Goal: Check status: Check status

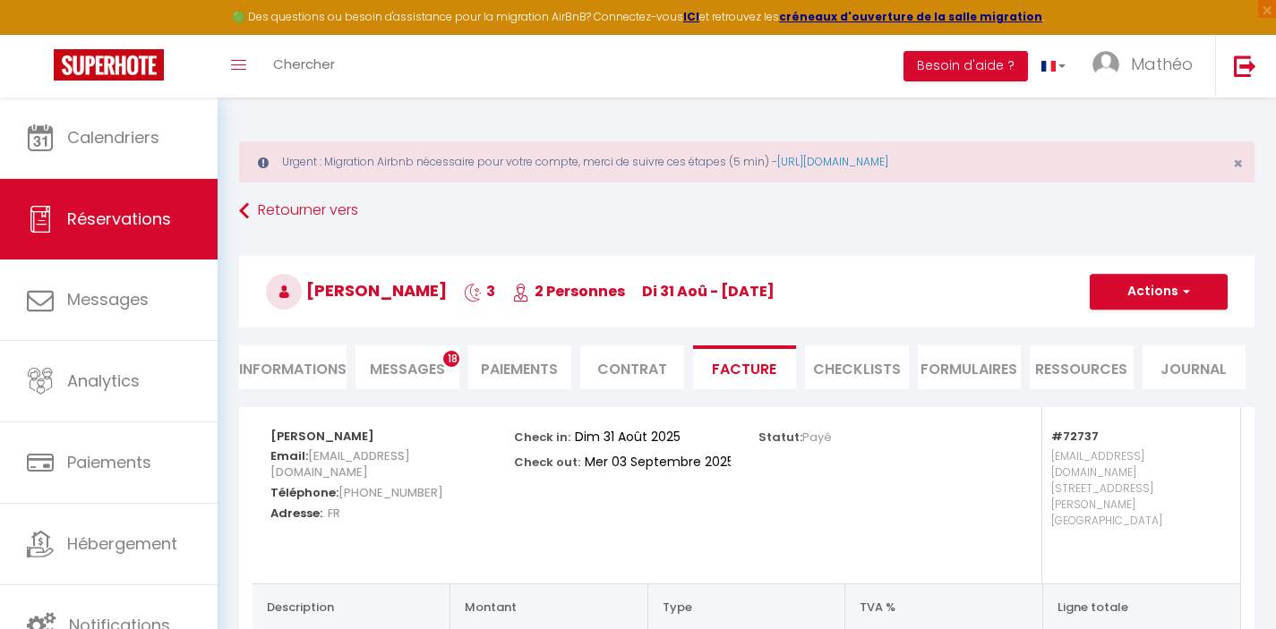
select select "cleaning"
select select "taxes"
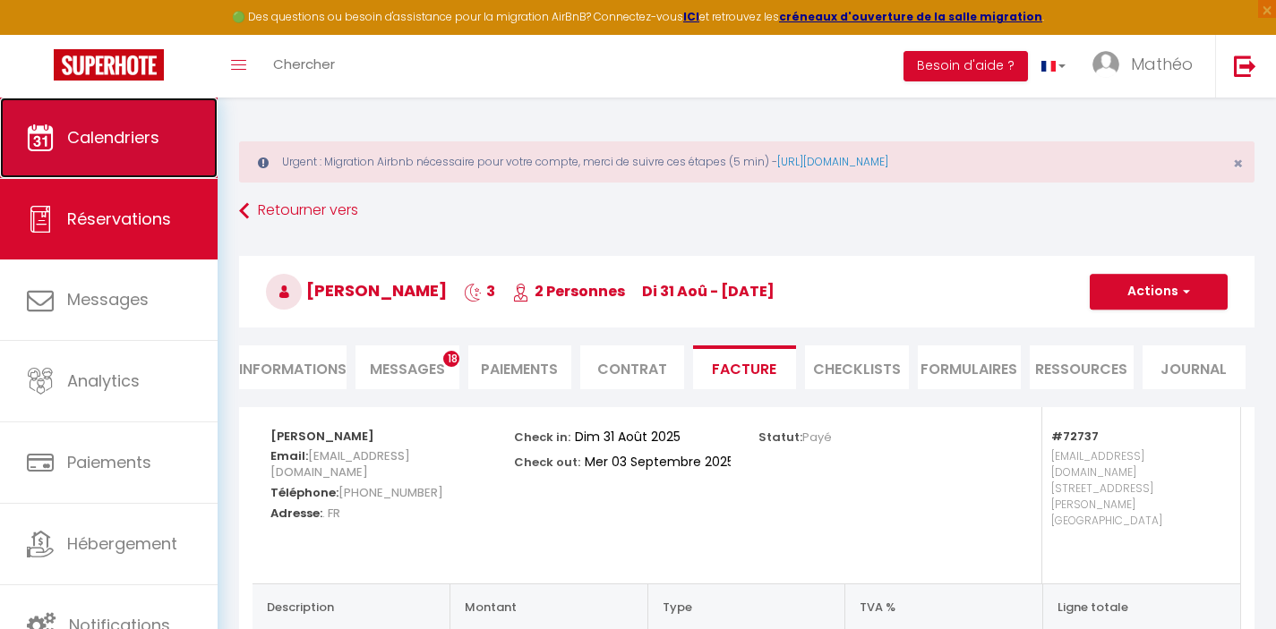
scroll to position [103, 0]
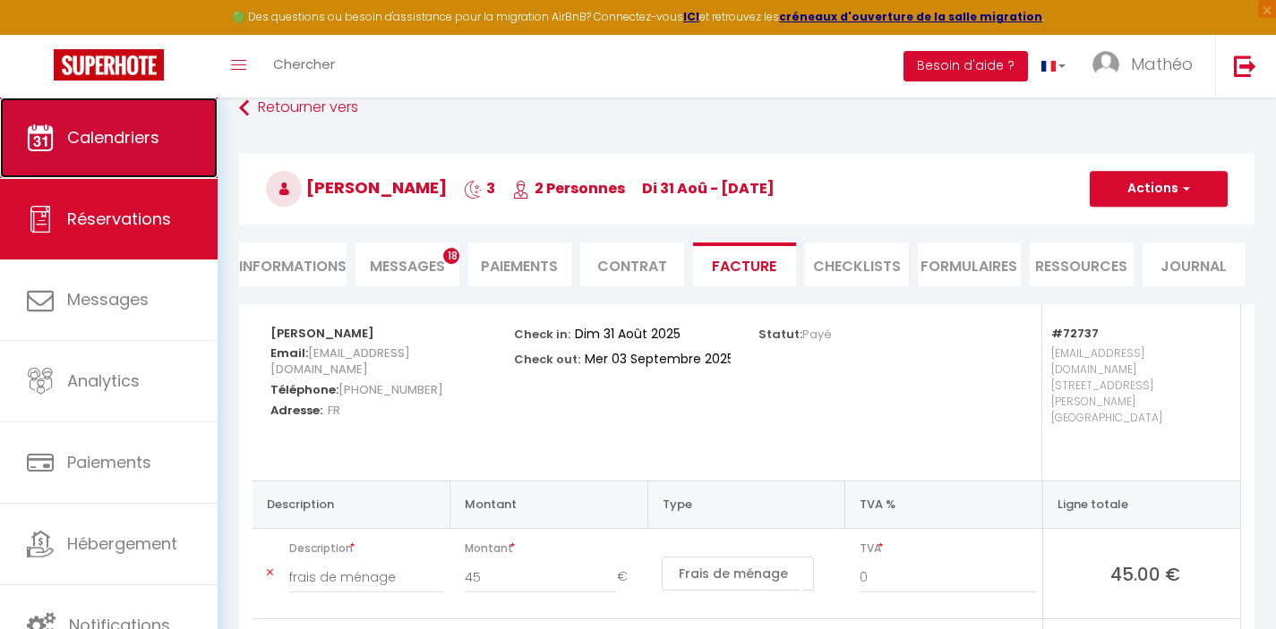
click at [116, 143] on span "Calendriers" at bounding box center [113, 137] width 92 height 22
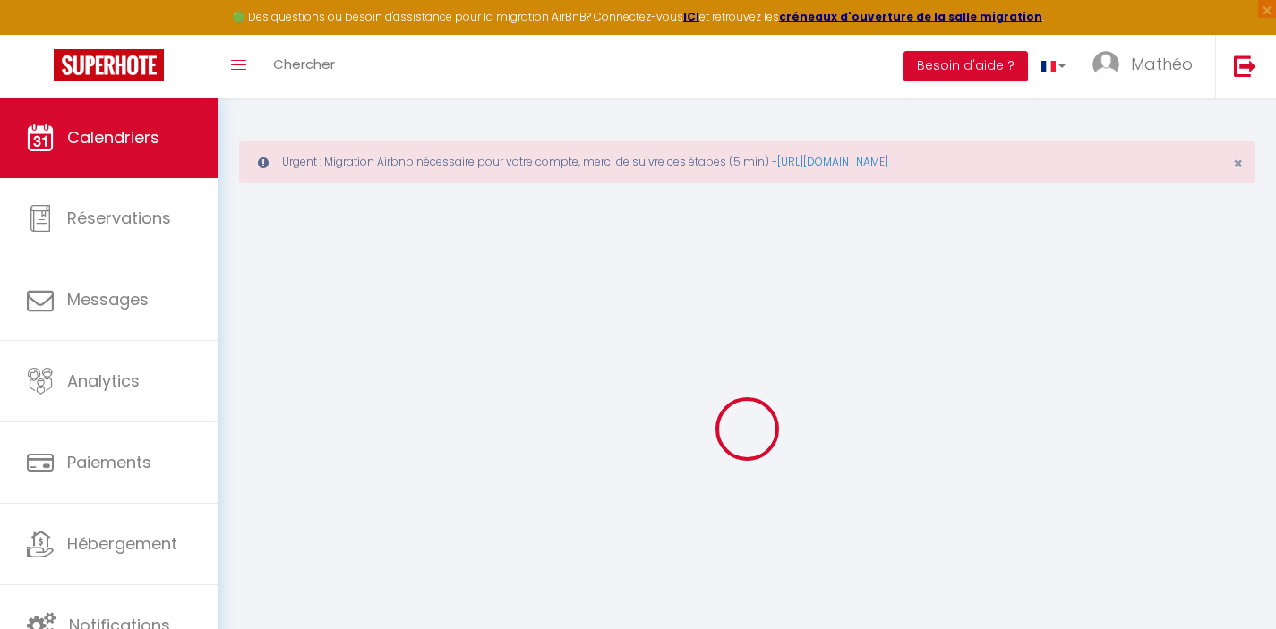
select select
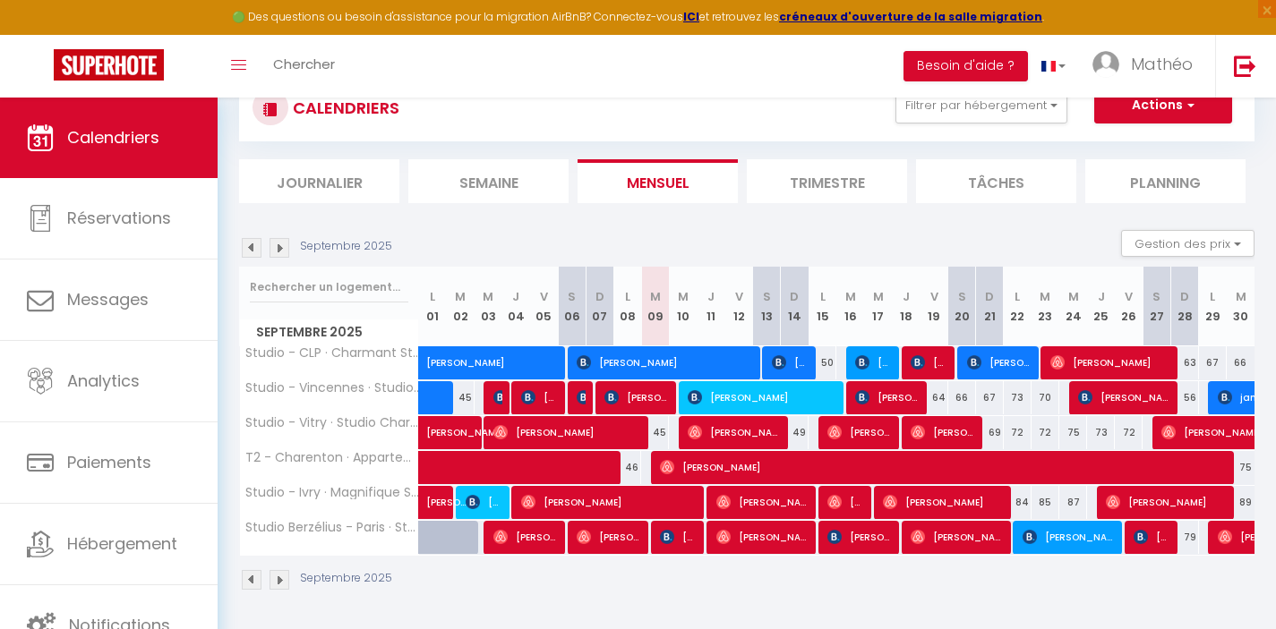
scroll to position [139, 0]
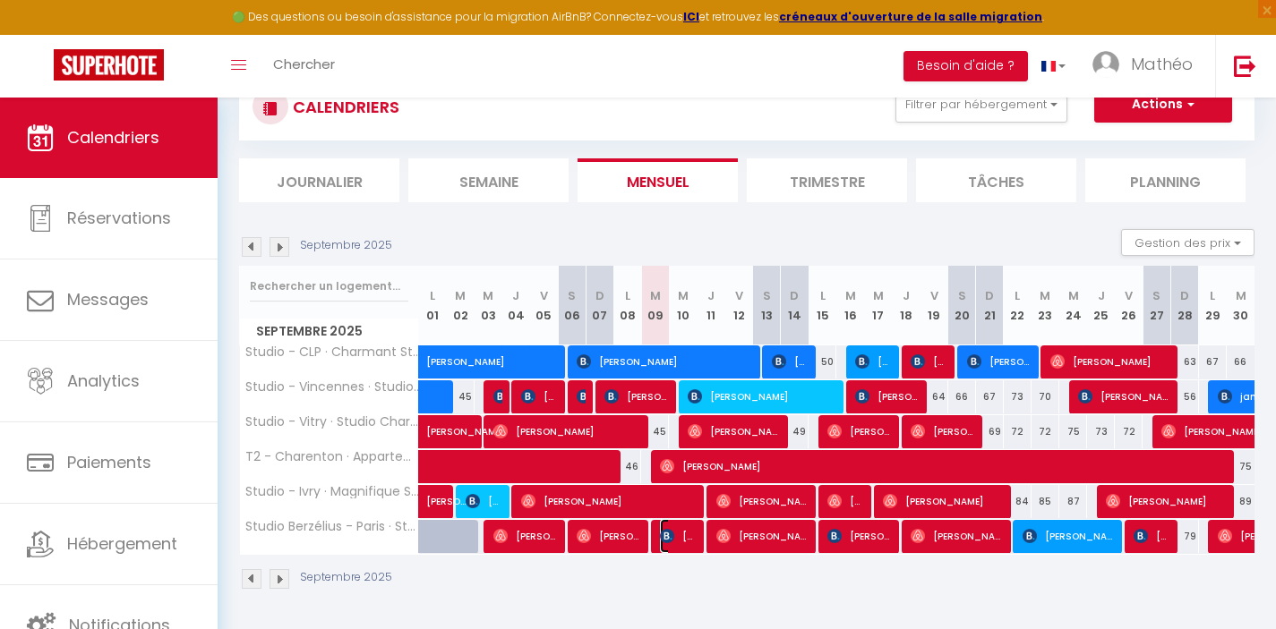
click at [678, 538] on span "[PERSON_NAME]" at bounding box center [678, 536] width 37 height 34
select select "OK"
select select "KO"
select select "0"
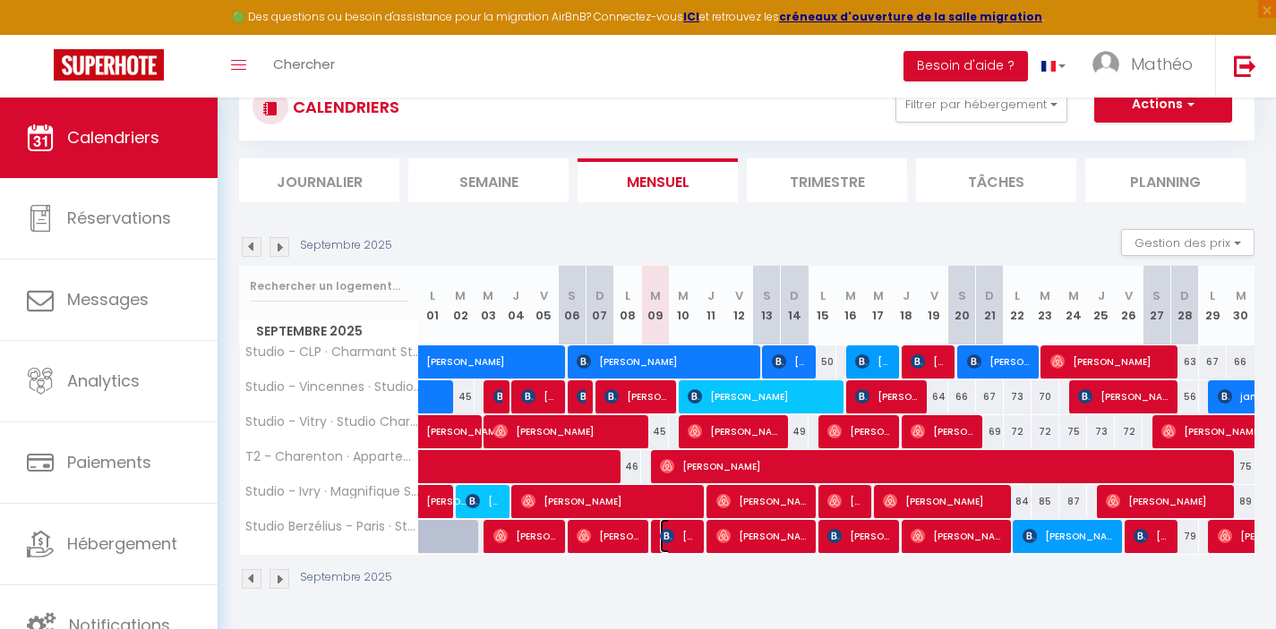
select select "1"
select select
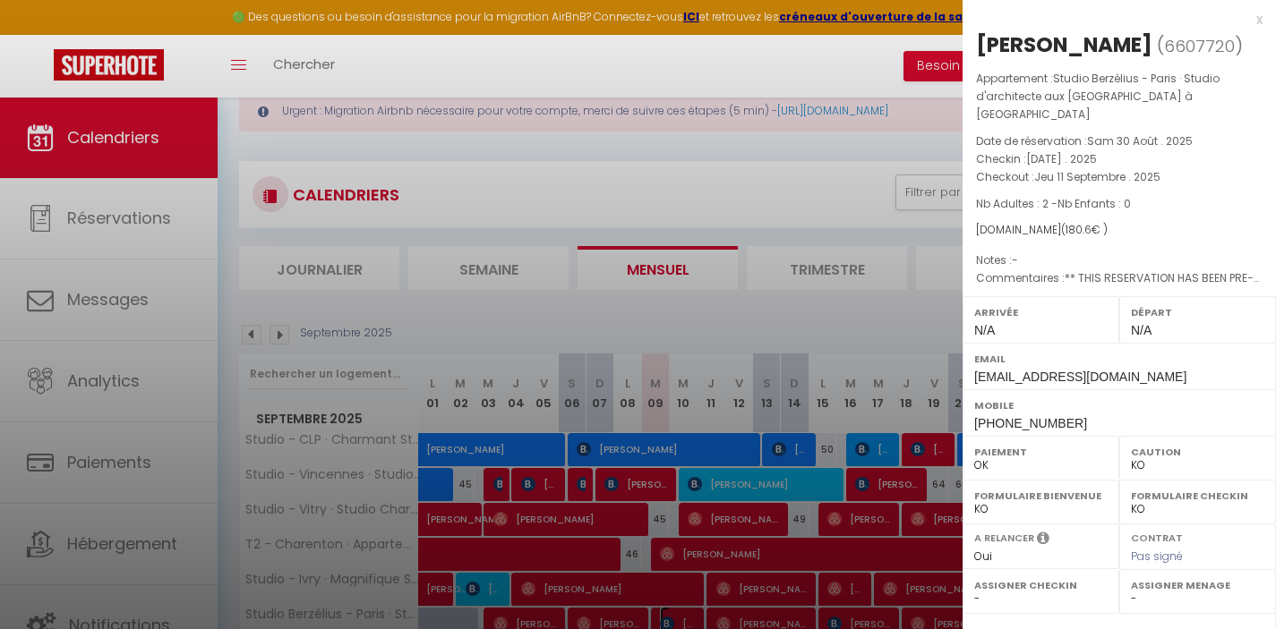
scroll to position [21, 0]
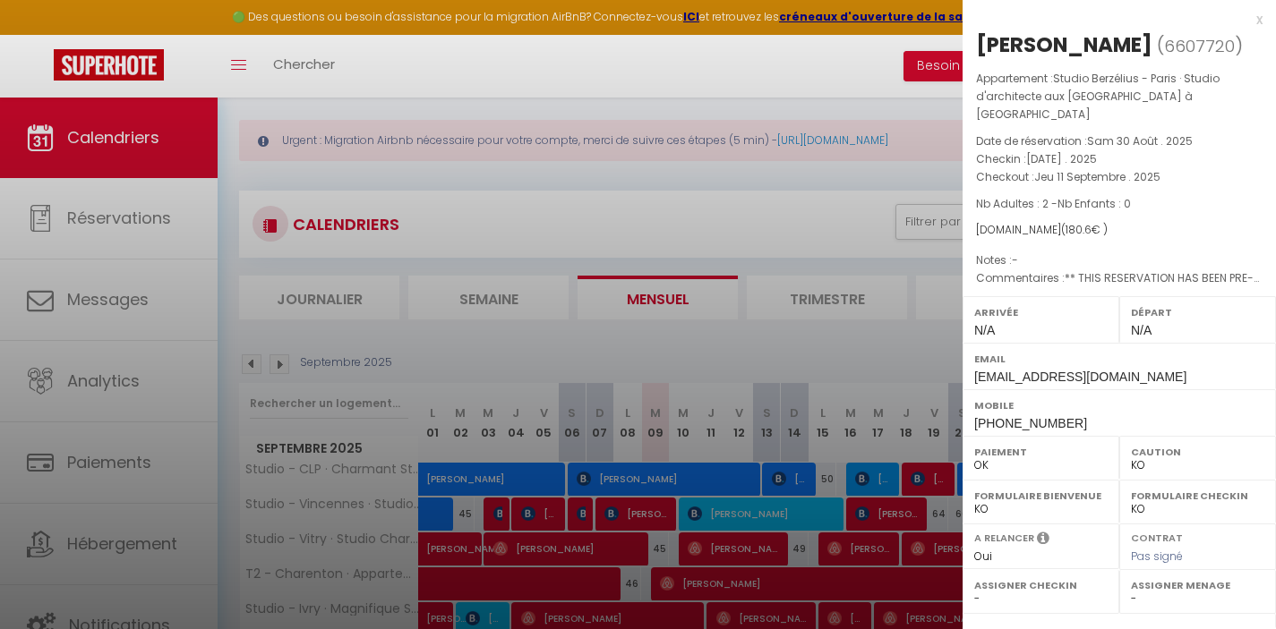
click at [1247, 13] on div "x" at bounding box center [1112, 19] width 300 height 21
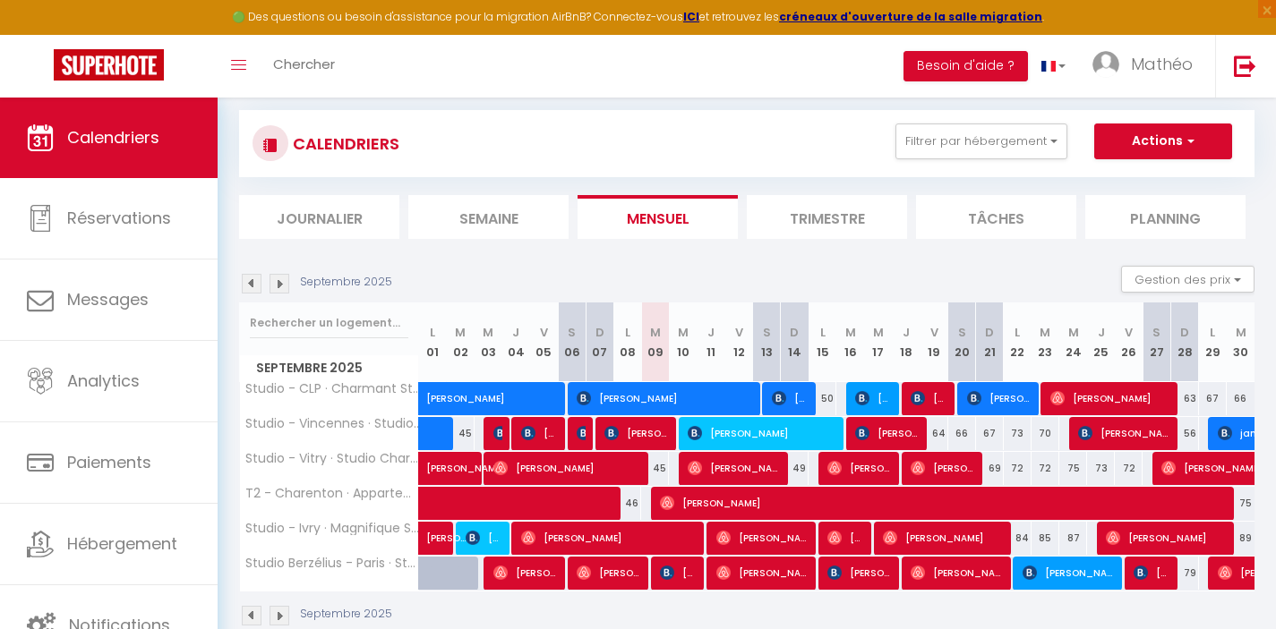
scroll to position [110, 0]
